Goal: Entertainment & Leisure: Consume media (video, audio)

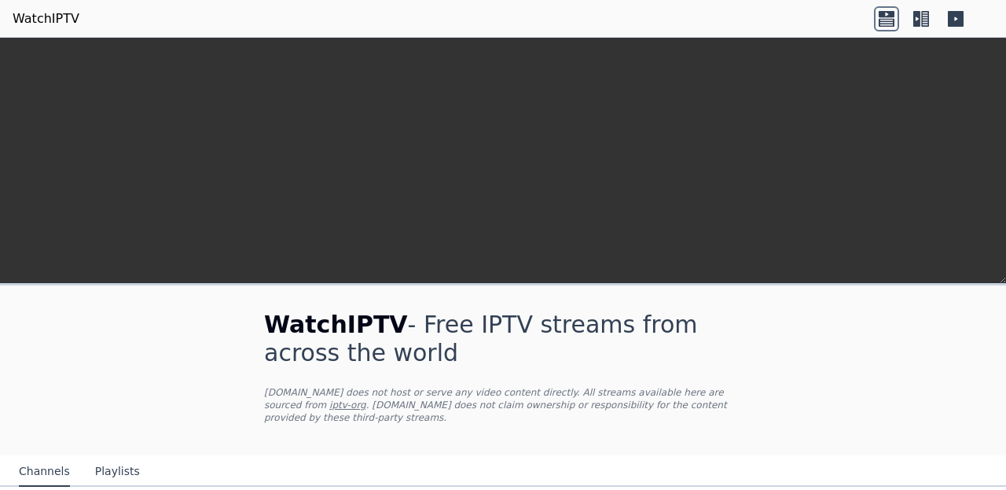
scroll to position [256, 0]
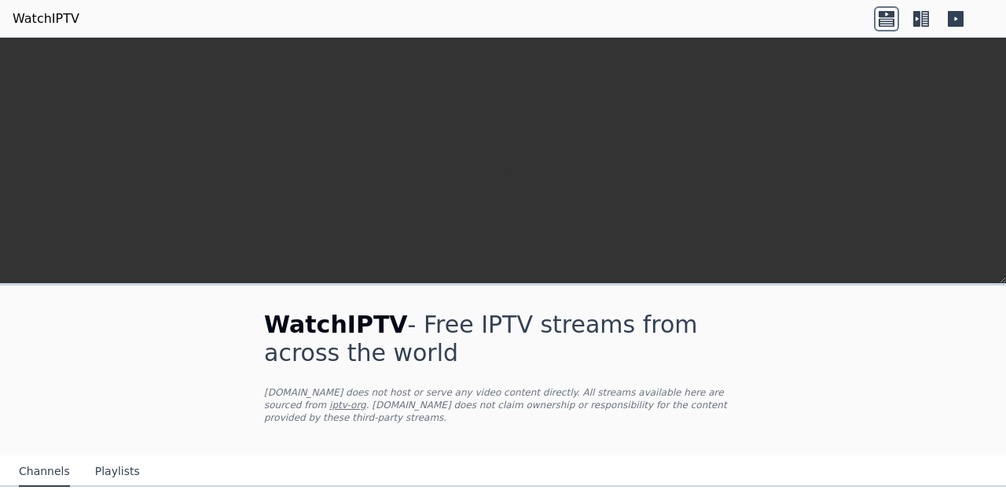
scroll to position [366, 0]
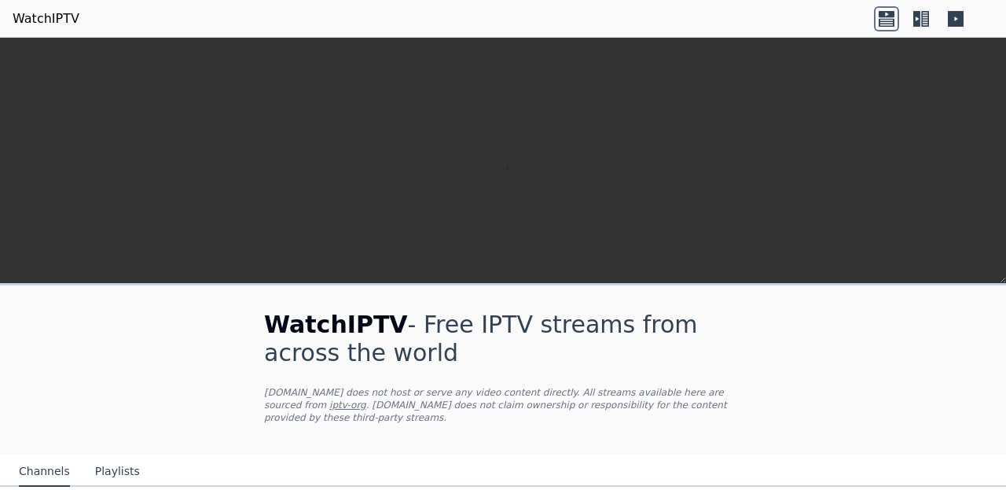
scroll to position [1667, 0]
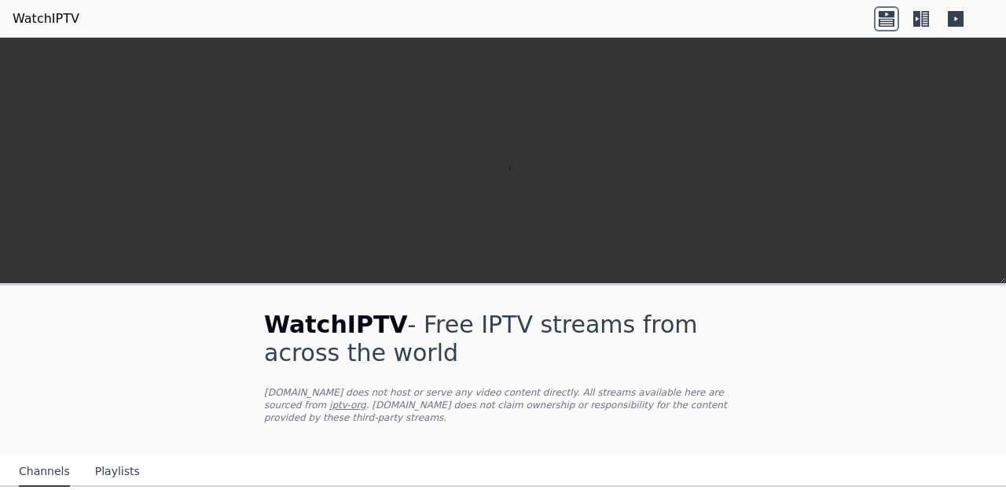
scroll to position [1239, 0]
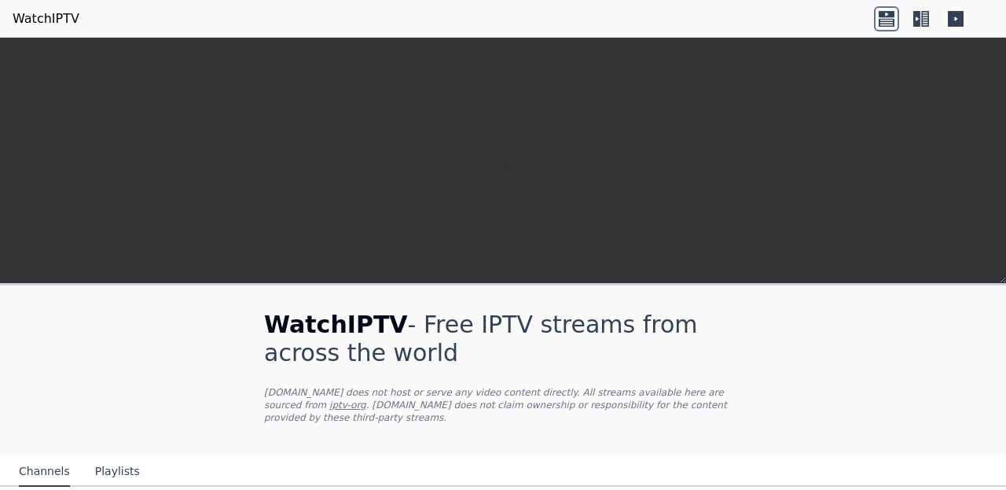
scroll to position [237, 0]
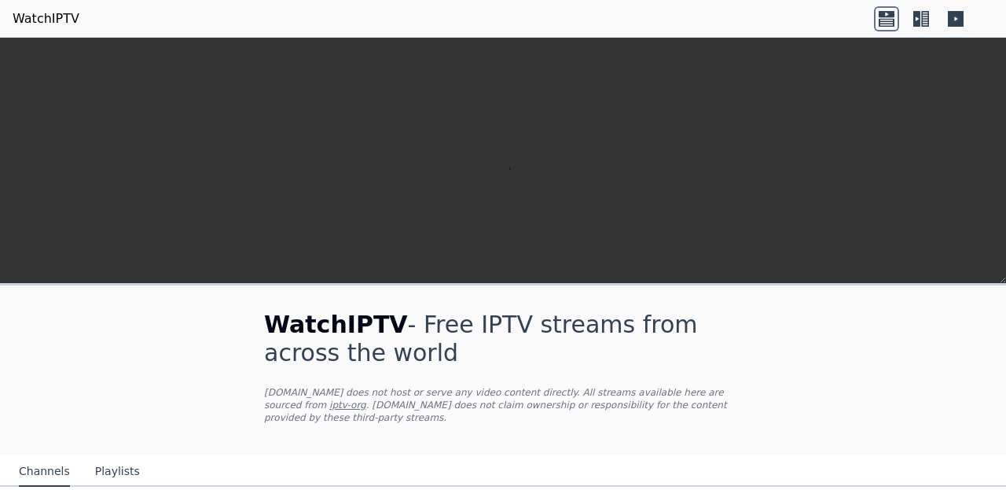
scroll to position [1747, 0]
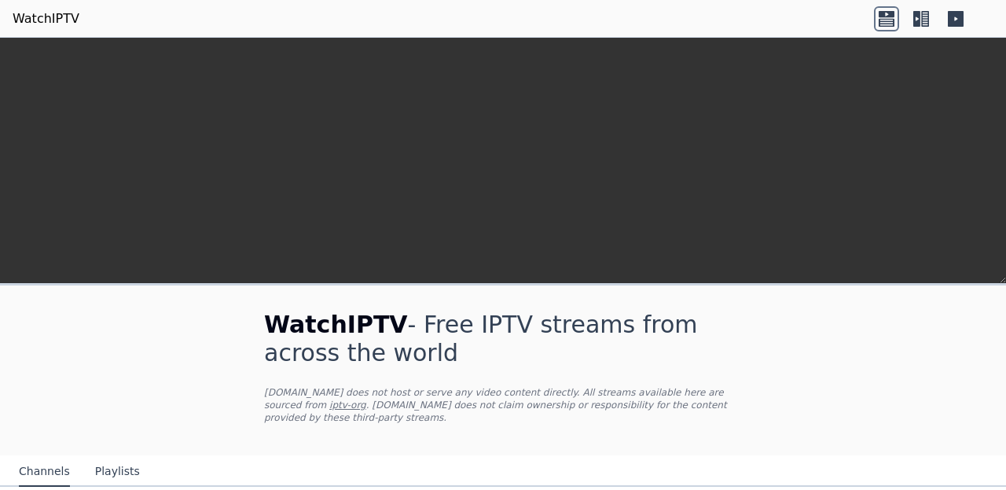
scroll to position [1289, 0]
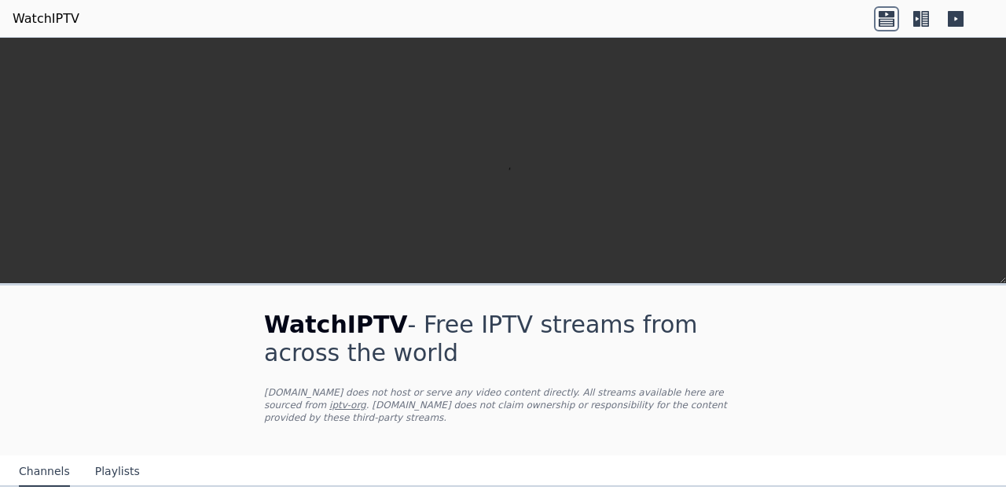
scroll to position [457, 0]
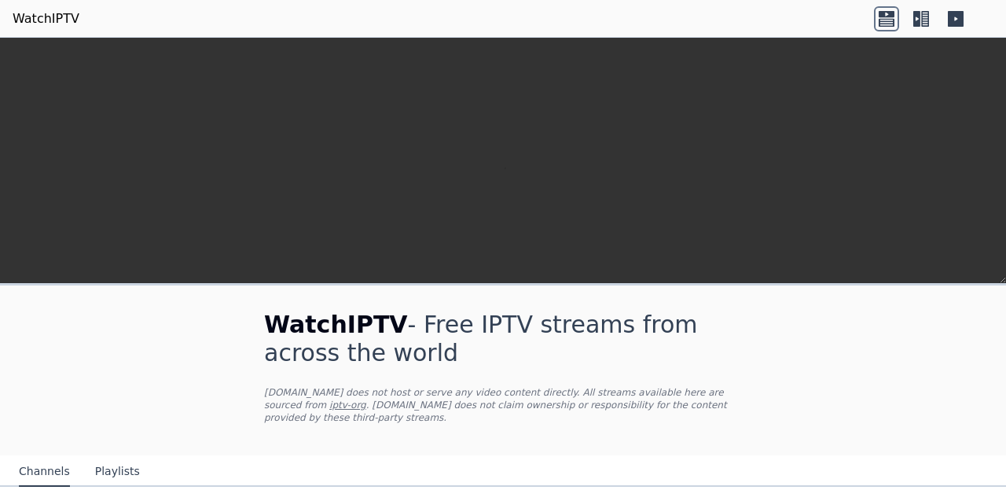
scroll to position [392, 0]
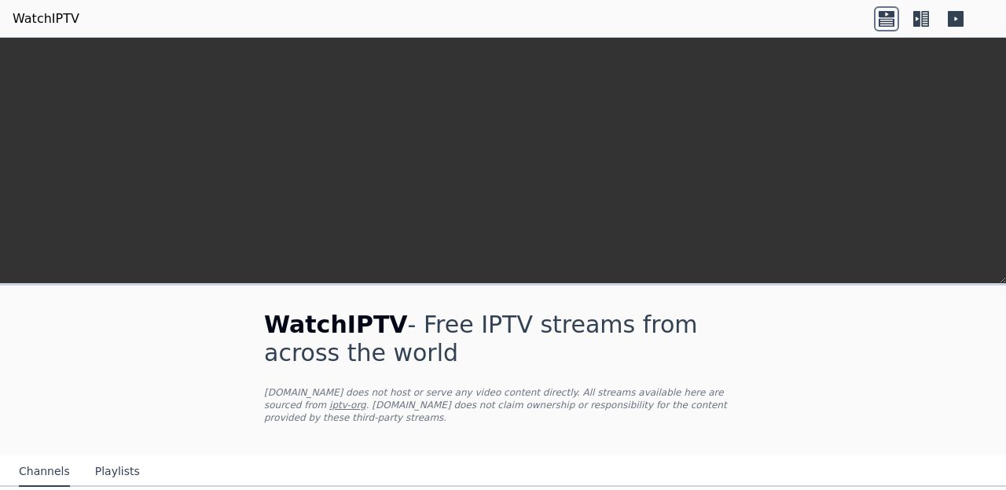
scroll to position [546, 0]
